Goal: Information Seeking & Learning: Get advice/opinions

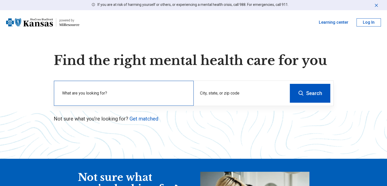
click at [119, 95] on label "What are you looking for?" at bounding box center [124, 93] width 125 height 6
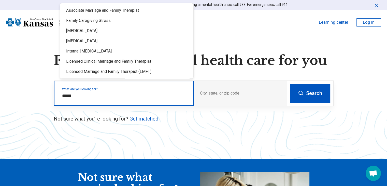
type input "******"
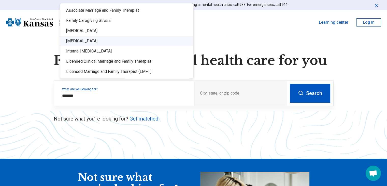
click at [91, 41] on div "[MEDICAL_DATA]" at bounding box center [126, 41] width 133 height 10
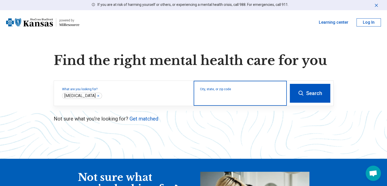
click at [220, 95] on input "City, state, or zip code" at bounding box center [240, 96] width 81 height 6
type input "*****"
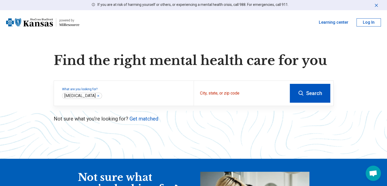
click at [311, 89] on button "Search" at bounding box center [310, 93] width 40 height 19
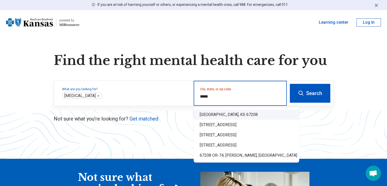
click at [221, 115] on div "Wichita, KS 67208" at bounding box center [247, 114] width 106 height 10
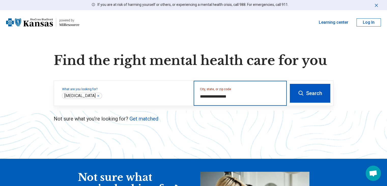
type input "**********"
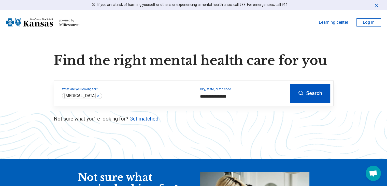
click at [306, 94] on button "Search" at bounding box center [310, 93] width 40 height 19
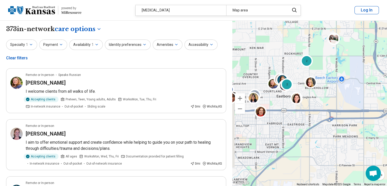
drag, startPoint x: 275, startPoint y: 113, endPoint x: 281, endPoint y: 124, distance: 12.7
click at [281, 124] on div "3 2 2" at bounding box center [309, 103] width 155 height 165
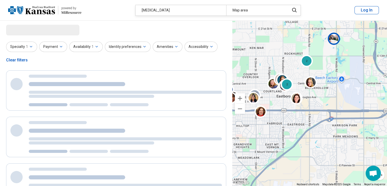
select select "***"
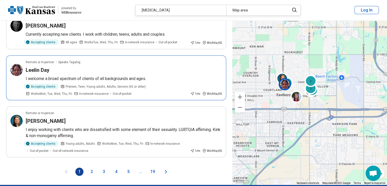
scroll to position [1018, 0]
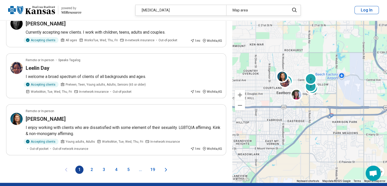
click at [91, 165] on button "2" at bounding box center [92, 169] width 8 height 8
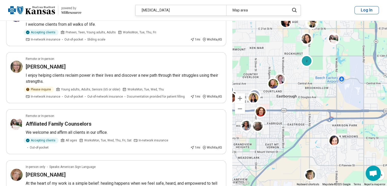
scroll to position [127, 0]
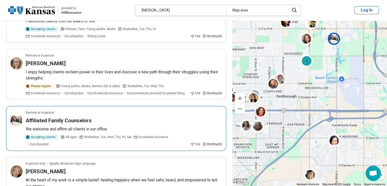
click at [77, 119] on h3 "Affiliated Family Counselors" at bounding box center [59, 120] width 66 height 7
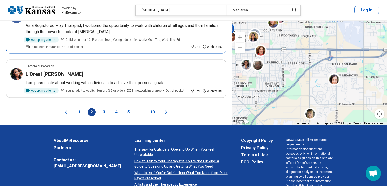
scroll to position [1018, 0]
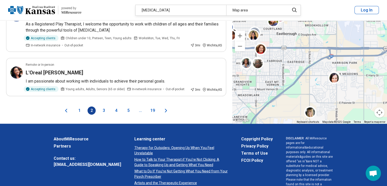
click at [103, 106] on button "3" at bounding box center [104, 110] width 8 height 8
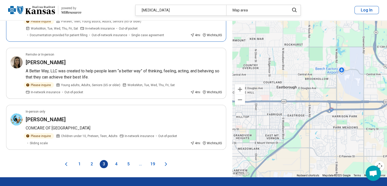
scroll to position [1043, 0]
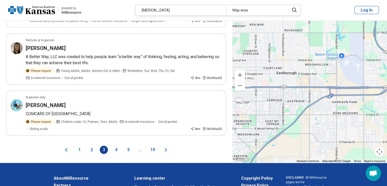
click at [78, 146] on button "1" at bounding box center [79, 150] width 8 height 8
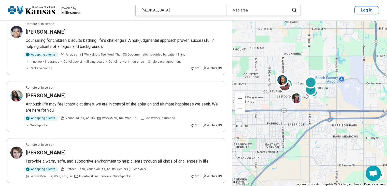
scroll to position [154, 0]
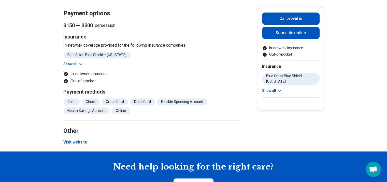
scroll to position [509, 0]
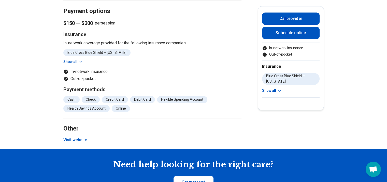
click at [86, 137] on button "Visit website" at bounding box center [75, 140] width 24 height 6
